Goal: Task Accomplishment & Management: Manage account settings

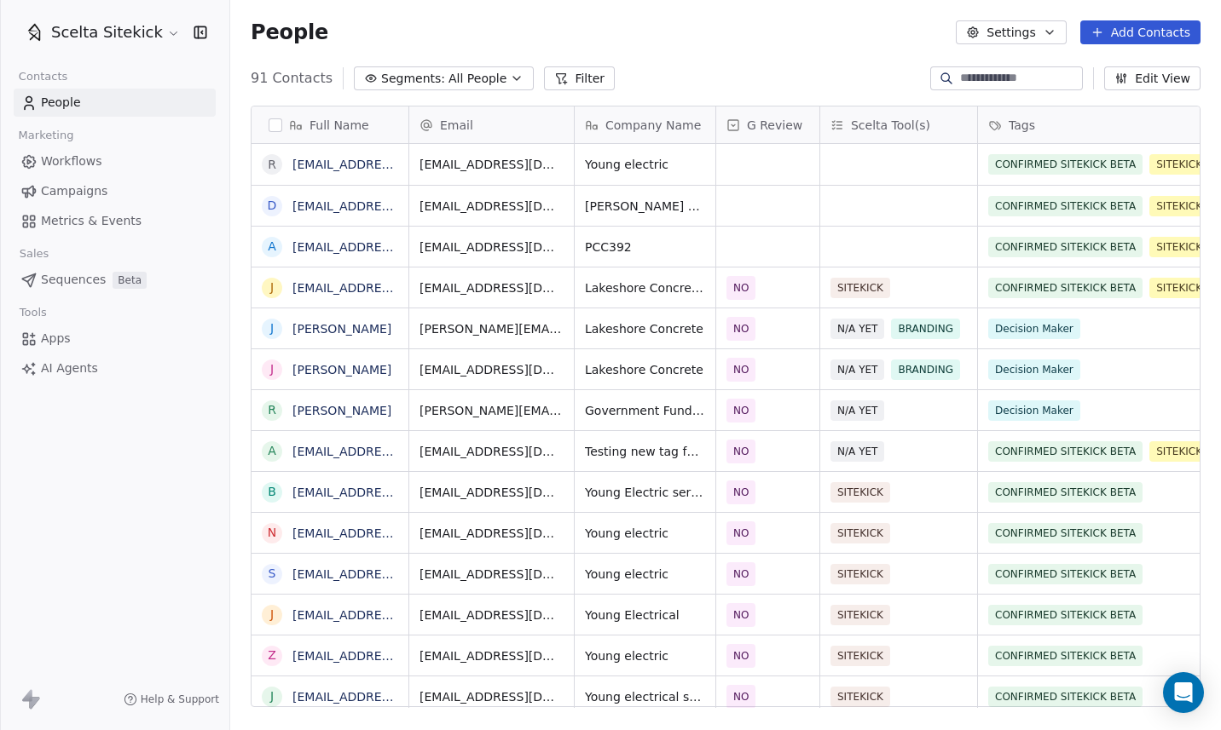
scroll to position [643, 990]
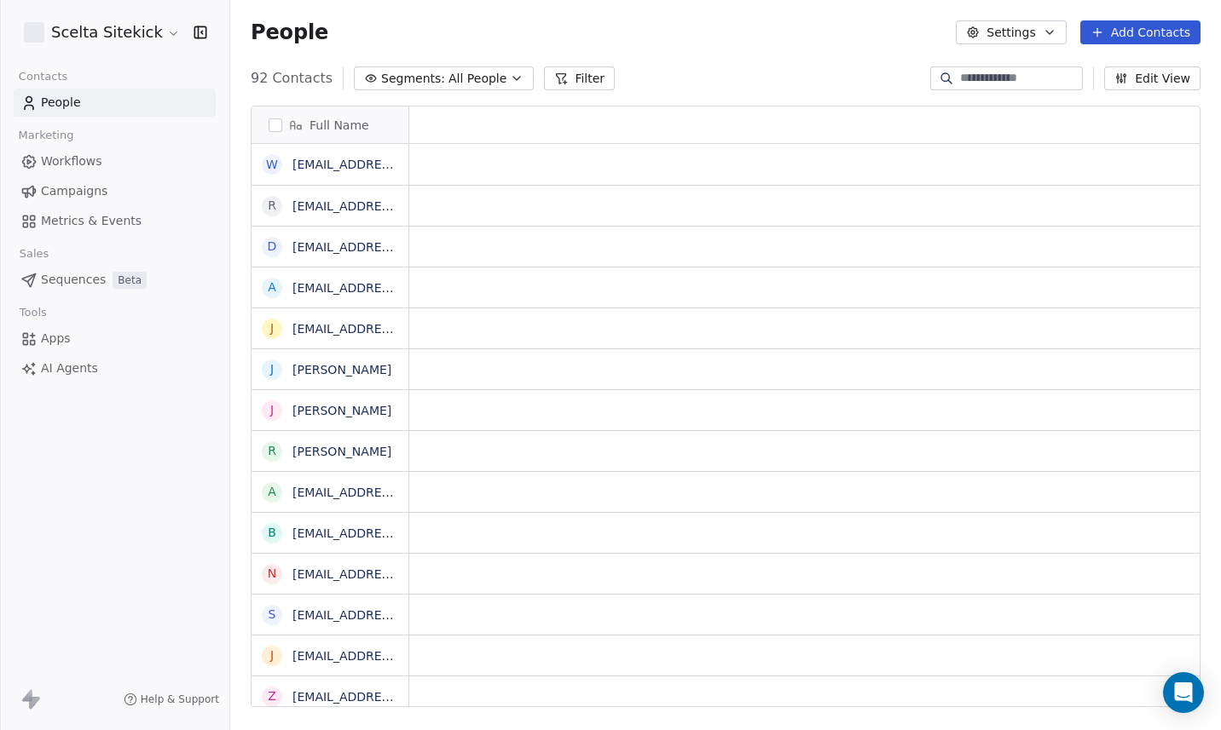
scroll to position [1, 1]
